Goal: Task Accomplishment & Management: Manage account settings

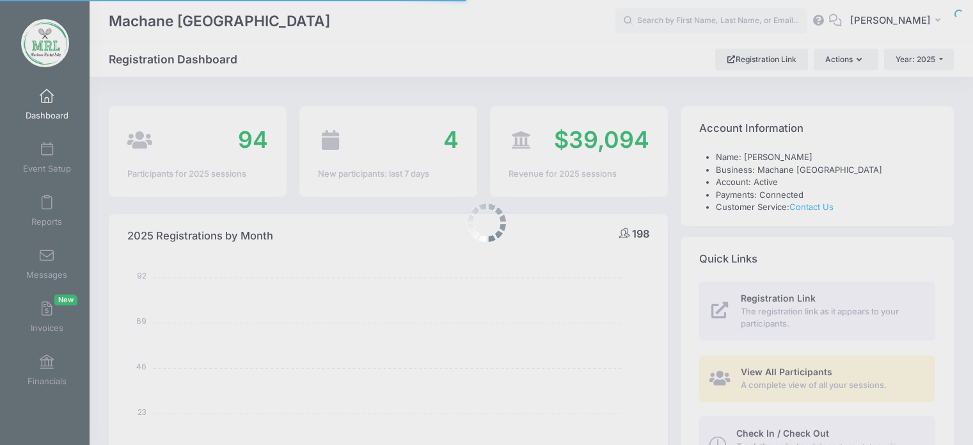
select select
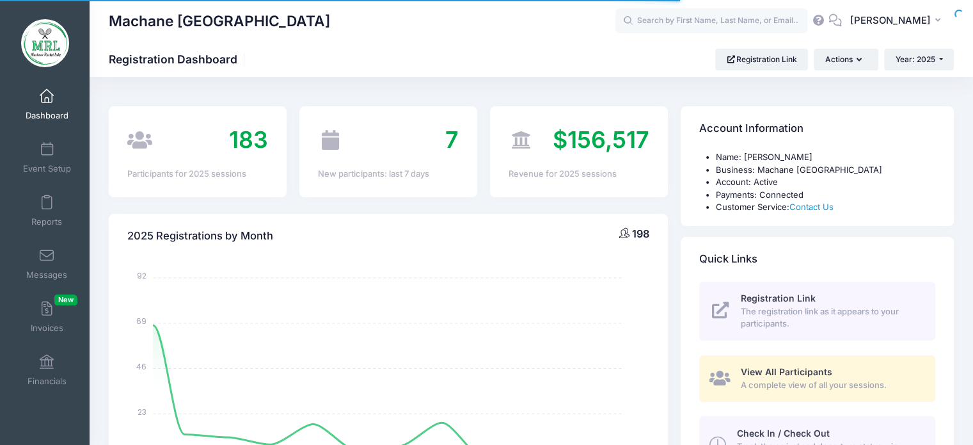
click at [477, 339] on icon "January January February February March March April April May May June June Jul…" at bounding box center [388, 371] width 522 height 224
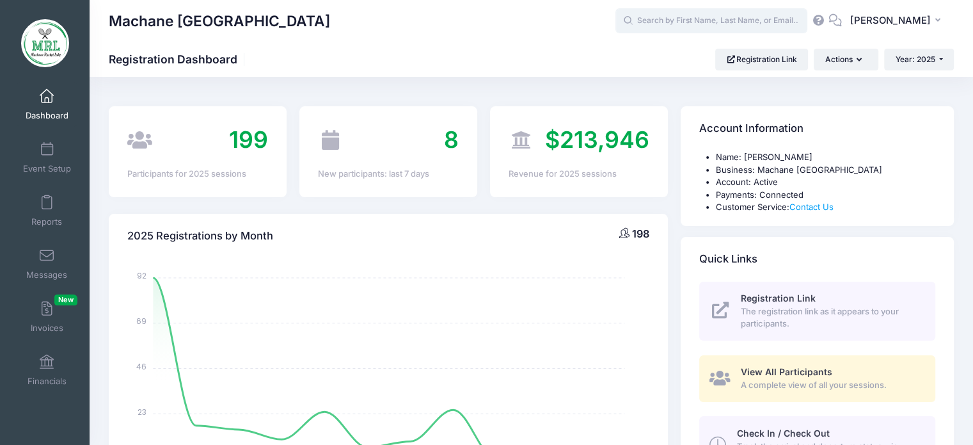
click at [671, 25] on input "text" at bounding box center [712, 21] width 192 height 26
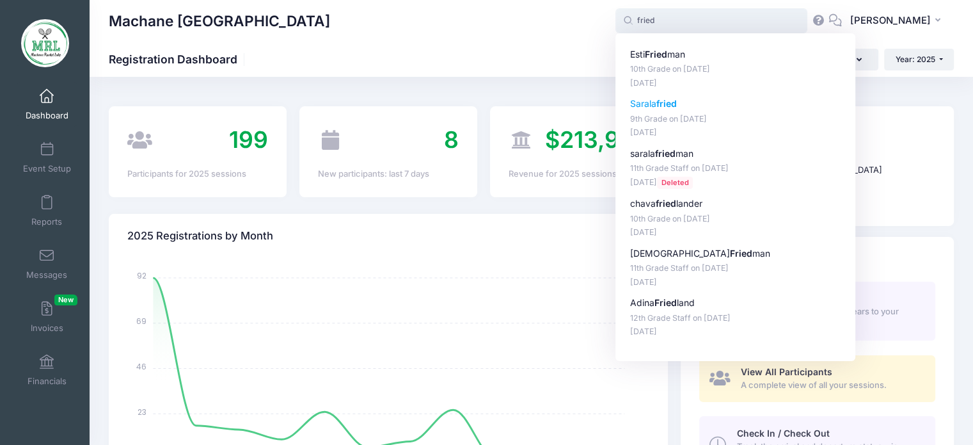
click at [654, 102] on p "Sarala fried" at bounding box center [735, 103] width 211 height 13
type input "Sarala fried (9th Grade, Aug-14, 2025)"
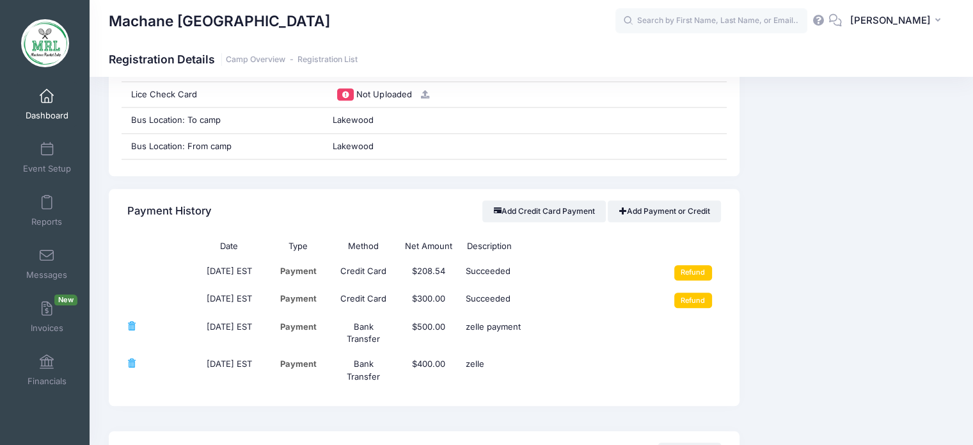
scroll to position [1411, 0]
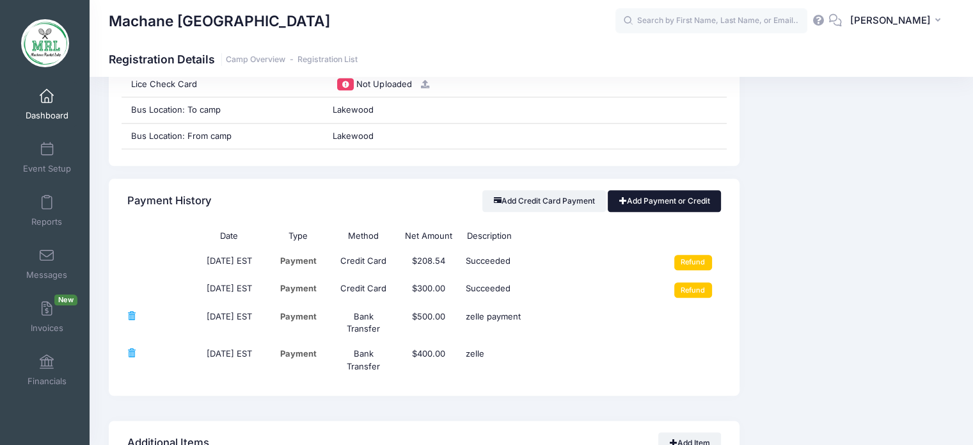
click at [669, 194] on link "Add Payment or Credit" at bounding box center [664, 201] width 113 height 22
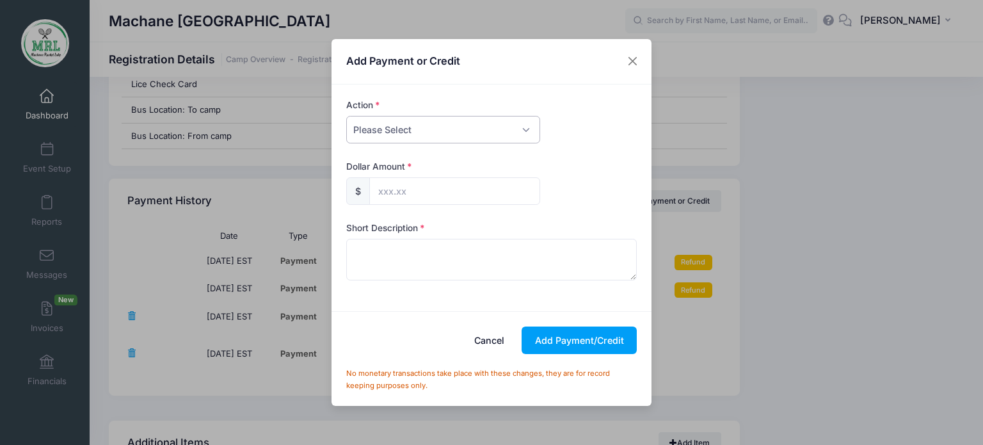
click at [523, 132] on select "Please Select Payment Credit Refund (Offline)" at bounding box center [443, 130] width 194 height 28
select select "payment"
click at [346, 116] on select "Please Select Payment Credit Refund (Offline)" at bounding box center [443, 130] width 194 height 28
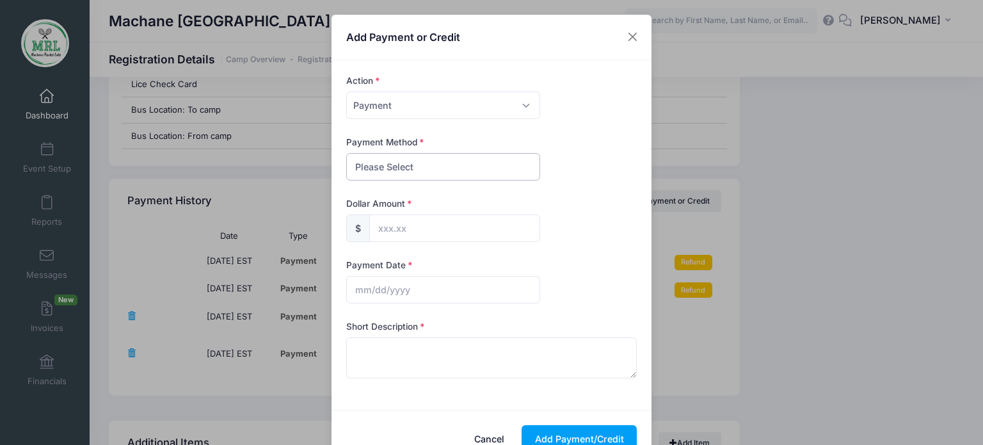
click at [520, 178] on select "Please Select PayPal Cash Check Bank Transfer Other" at bounding box center [443, 167] width 194 height 28
select select "bank transfer"
click at [346, 153] on select "Please Select PayPal Cash Check Bank Transfer Other" at bounding box center [443, 167] width 194 height 28
click at [465, 217] on input "text" at bounding box center [454, 228] width 171 height 28
type input "462.00"
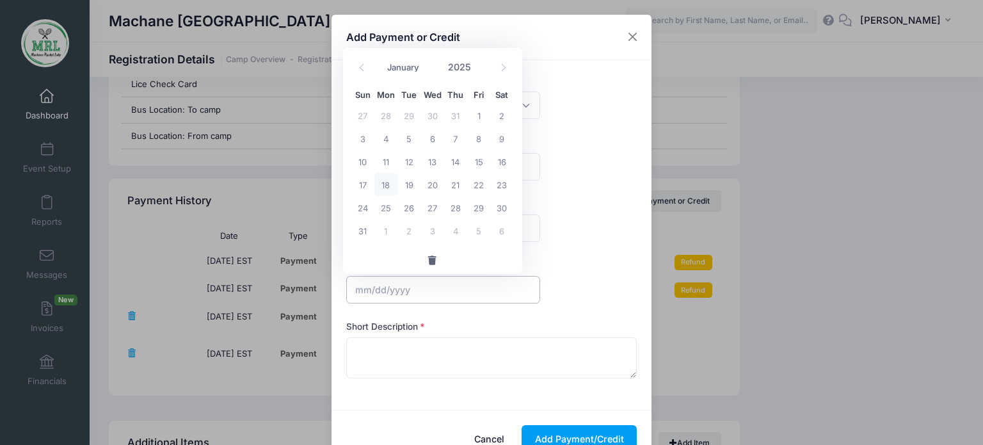
click at [399, 296] on input "text" at bounding box center [443, 290] width 194 height 28
click at [388, 188] on span "18" at bounding box center [385, 184] width 23 height 23
type input "[DATE]"
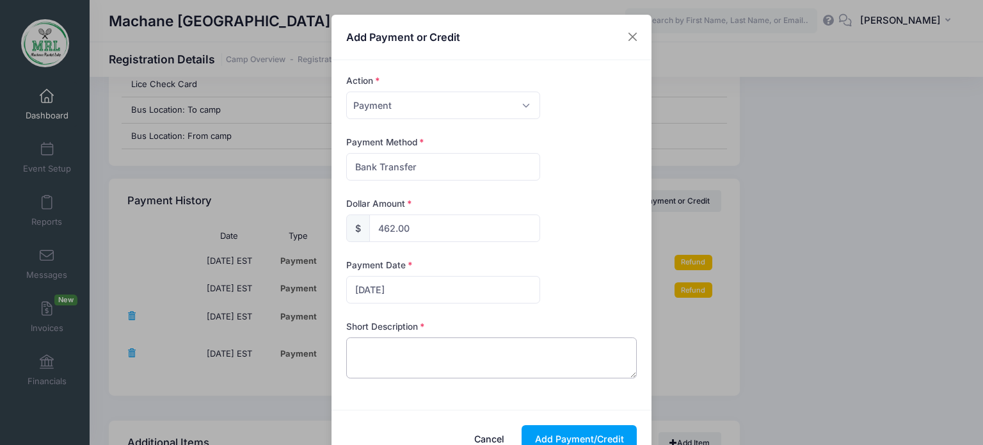
click at [382, 344] on textarea at bounding box center [491, 357] width 291 height 41
type textarea "zelle"
click at [555, 436] on button "Add Payment/Credit" at bounding box center [579, 439] width 115 height 28
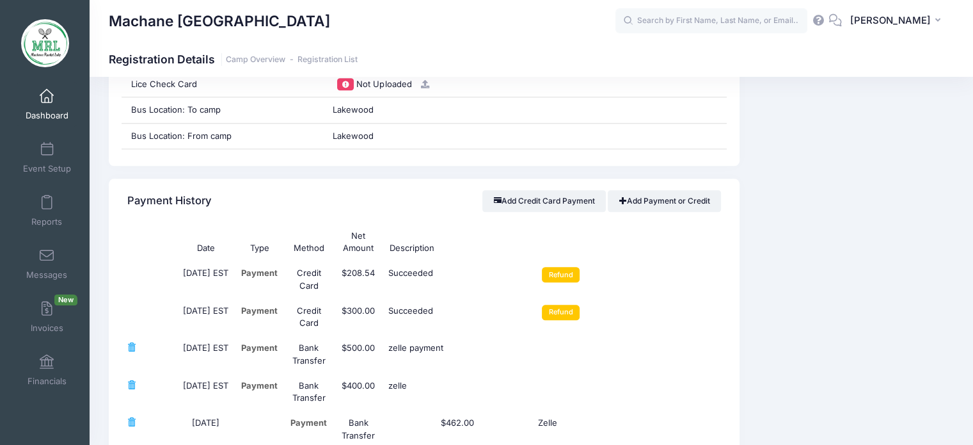
click at [555, 436] on td "Zelle" at bounding box center [556, 429] width 49 height 38
click at [707, 21] on input "text" at bounding box center [712, 21] width 192 height 26
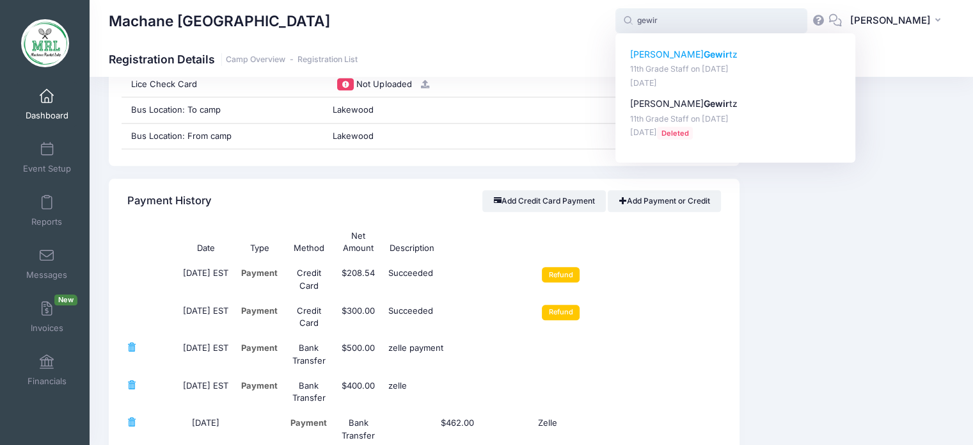
click at [704, 54] on strong "Gewir" at bounding box center [717, 54] width 26 height 11
type input "Matti Gewirtz (11th Grade Staff, Aug-14, 2025)"
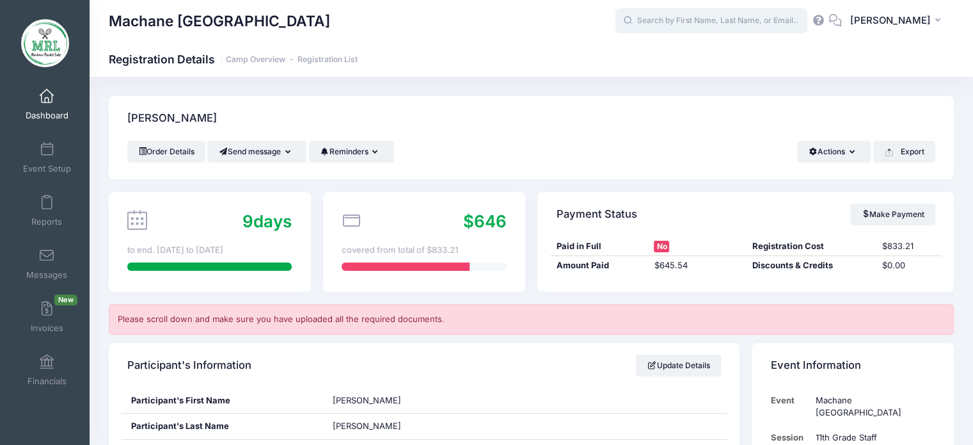
click at [709, 13] on input "text" at bounding box center [712, 21] width 192 height 26
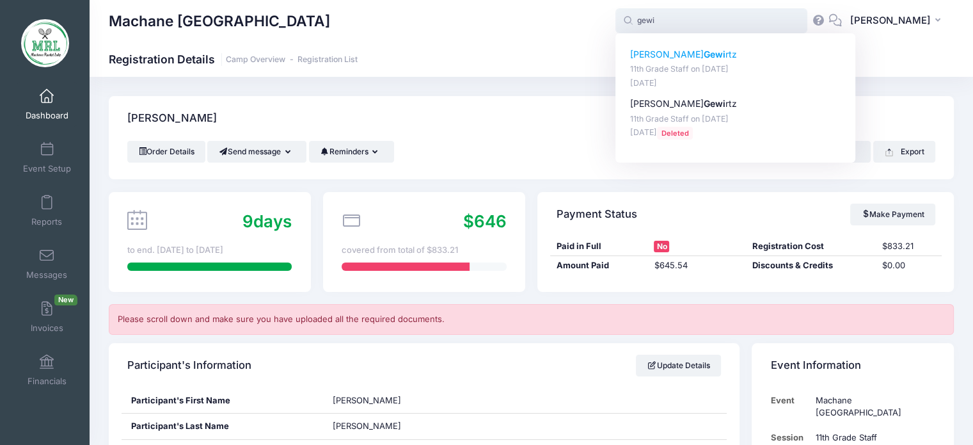
click at [704, 54] on strong "Gewi" at bounding box center [715, 54] width 22 height 11
type input "Matti Gewirtz (11th Grade Staff, Aug-14, 2025)"
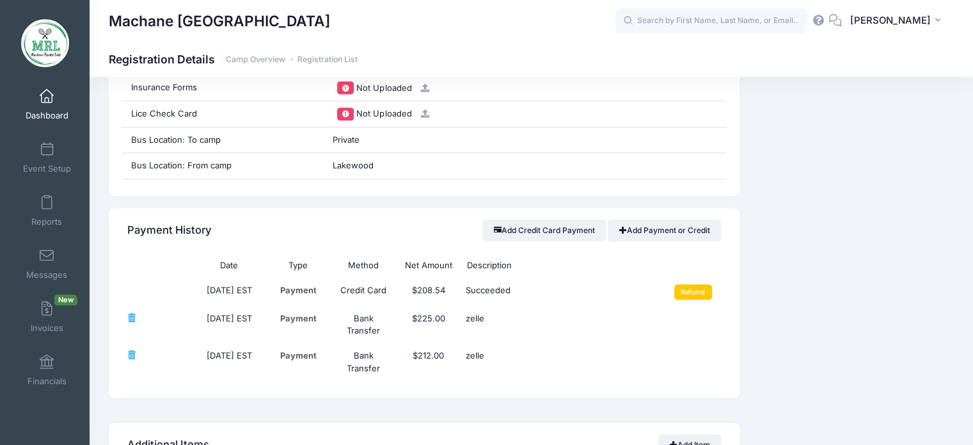
scroll to position [1417, 0]
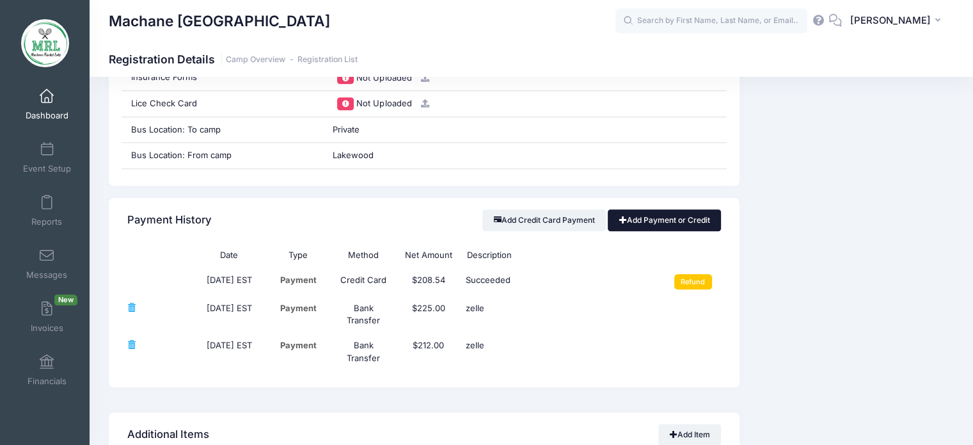
click at [664, 213] on link "Add Payment or Credit" at bounding box center [664, 220] width 113 height 22
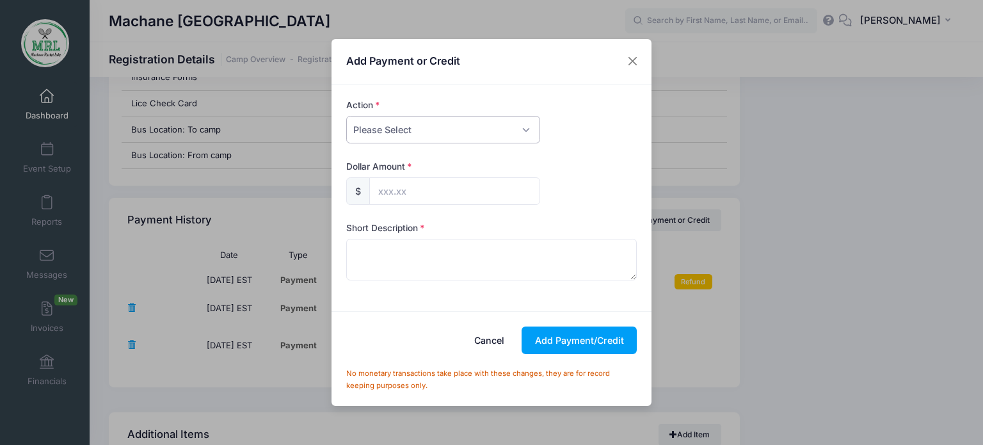
click at [529, 131] on select "Please Select Payment Credit Refund (Offline)" at bounding box center [443, 130] width 194 height 28
select select "payment"
click at [346, 116] on select "Please Select Payment Credit Refund (Offline)" at bounding box center [443, 130] width 194 height 28
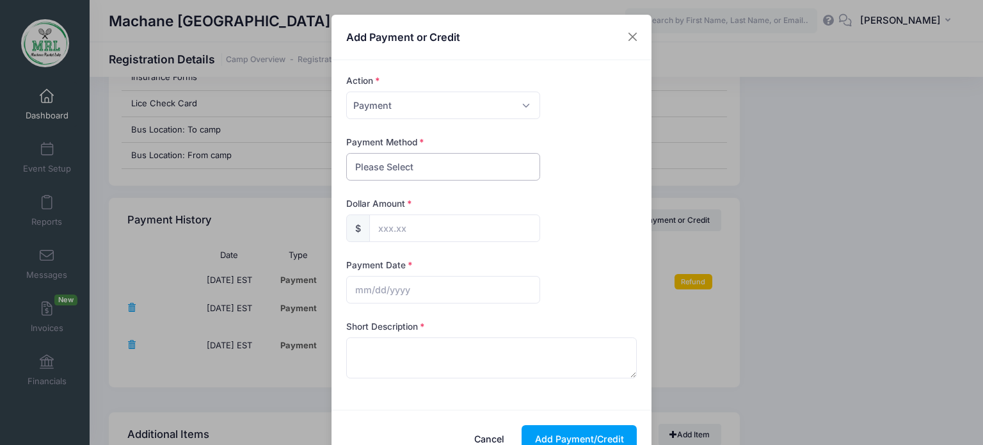
click at [495, 170] on select "Please Select PayPal Cash Check Bank Transfer Other" at bounding box center [443, 167] width 194 height 28
select select "bank transfer"
click at [346, 153] on select "Please Select PayPal Cash Check Bank Transfer Other" at bounding box center [443, 167] width 194 height 28
click at [408, 222] on input "text" at bounding box center [454, 228] width 171 height 28
type input "120.00"
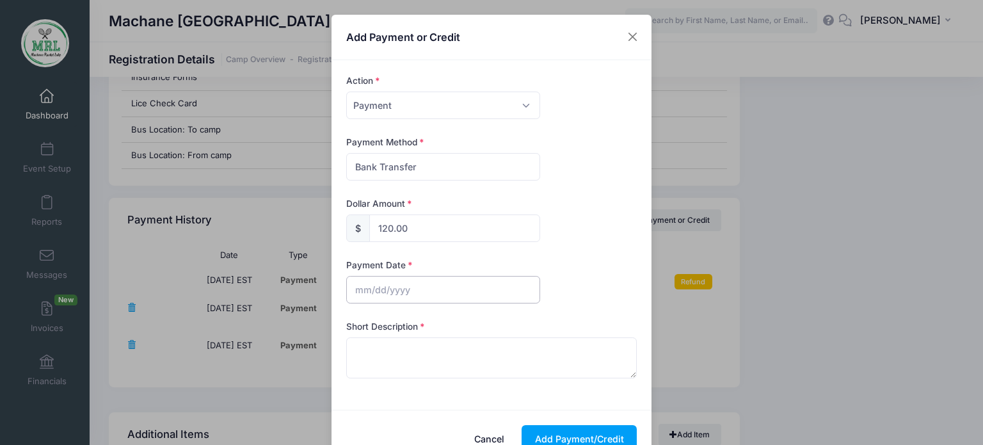
click at [372, 296] on input "text" at bounding box center [443, 290] width 194 height 28
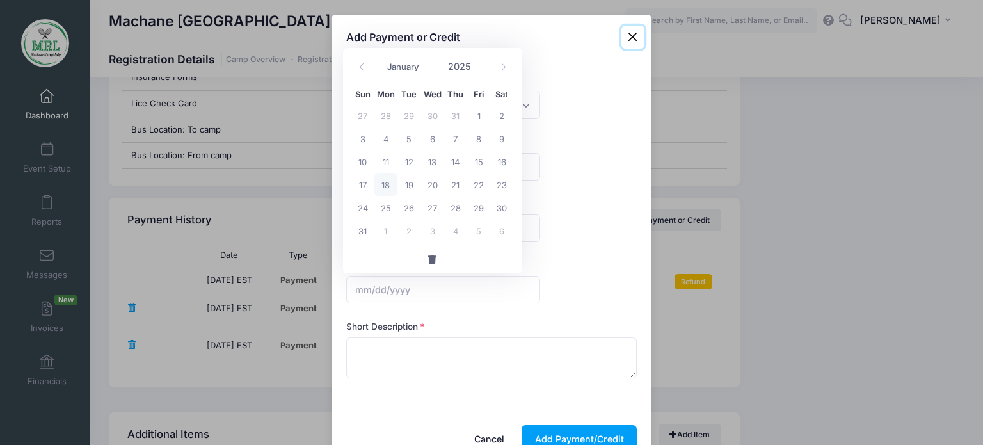
click at [385, 184] on span "18" at bounding box center [385, 184] width 23 height 23
type input "[DATE]"
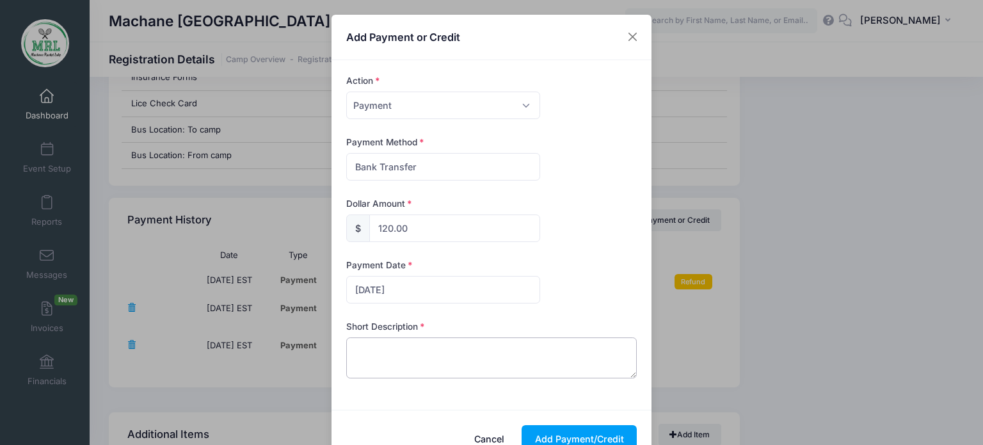
click at [376, 356] on textarea at bounding box center [491, 357] width 291 height 41
type textarea "zelle"
click at [573, 432] on button "Add Payment/Credit" at bounding box center [579, 439] width 115 height 28
